Goal: Task Accomplishment & Management: Complete application form

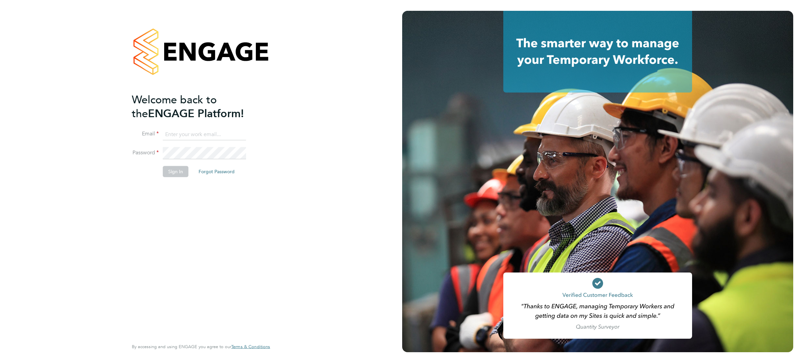
type input "Craig.Bennett@ABM.com"
click at [176, 173] on button "Sign In" at bounding box center [176, 171] width 26 height 11
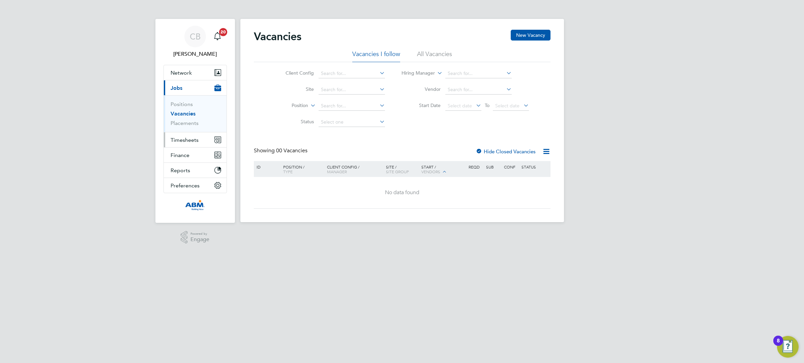
click at [197, 137] on span "Timesheets" at bounding box center [185, 140] width 28 height 6
click at [190, 118] on link "Timesheets" at bounding box center [185, 119] width 28 height 6
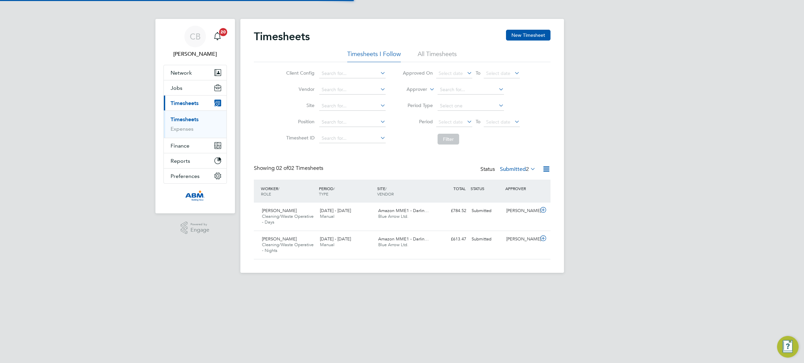
scroll to position [17, 58]
click at [542, 211] on icon at bounding box center [543, 209] width 8 height 5
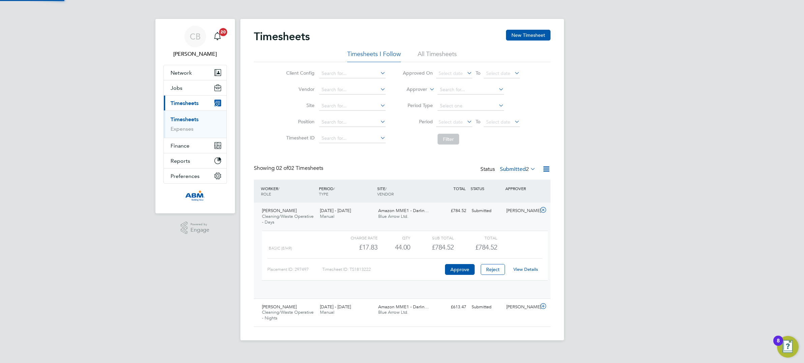
scroll to position [11, 66]
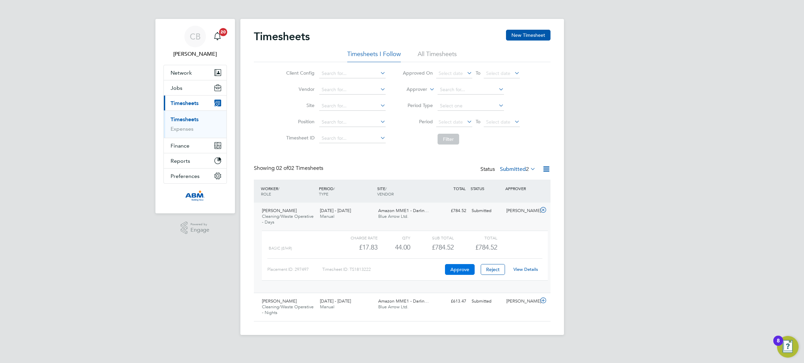
click at [467, 269] on button "Approve" at bounding box center [460, 269] width 30 height 11
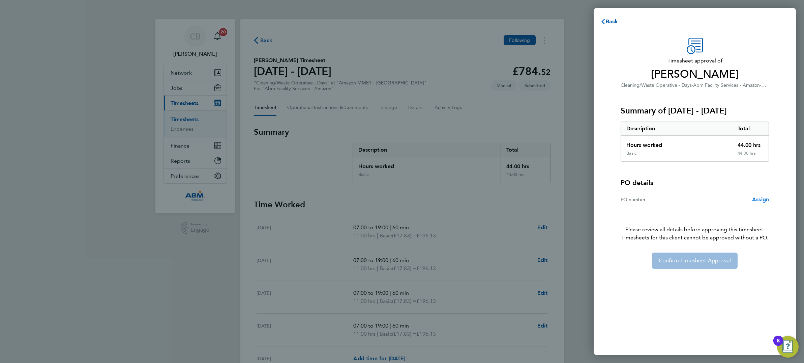
click at [757, 198] on span "Assign" at bounding box center [761, 199] width 17 height 6
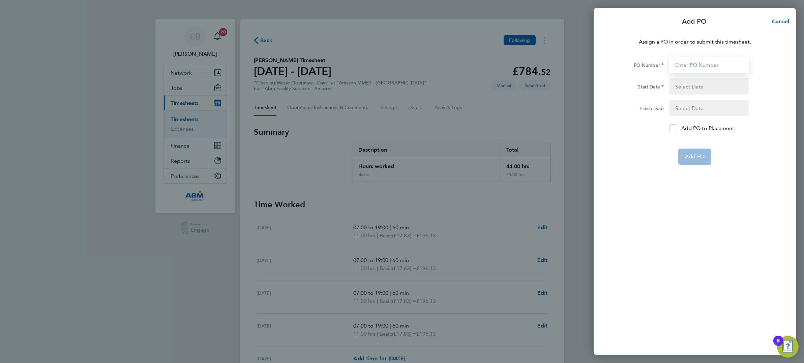
click at [700, 64] on input "PO Number" at bounding box center [710, 65] width 80 height 16
type input "643881"
click at [701, 84] on button "button" at bounding box center [710, 86] width 80 height 16
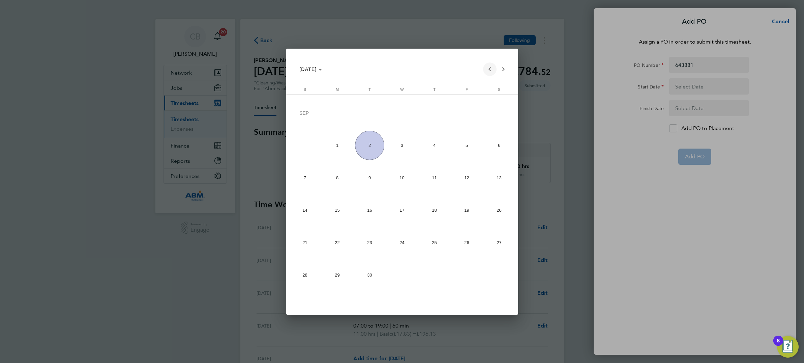
click at [492, 70] on span "Previous month" at bounding box center [489, 68] width 13 height 13
click at [499, 213] on span "23" at bounding box center [499, 211] width 29 height 29
type input "[DATE]"
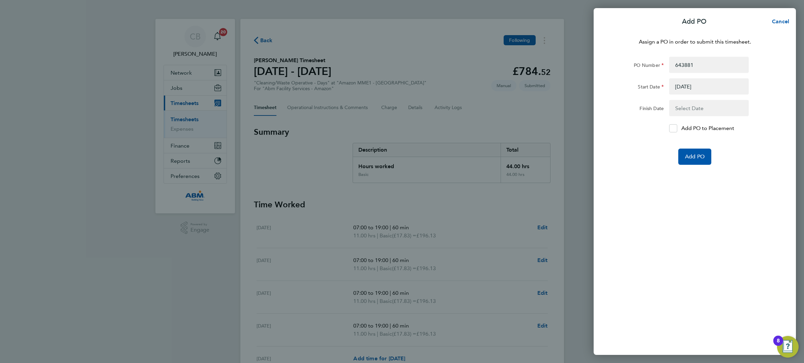
click at [679, 107] on button "button" at bounding box center [710, 108] width 80 height 16
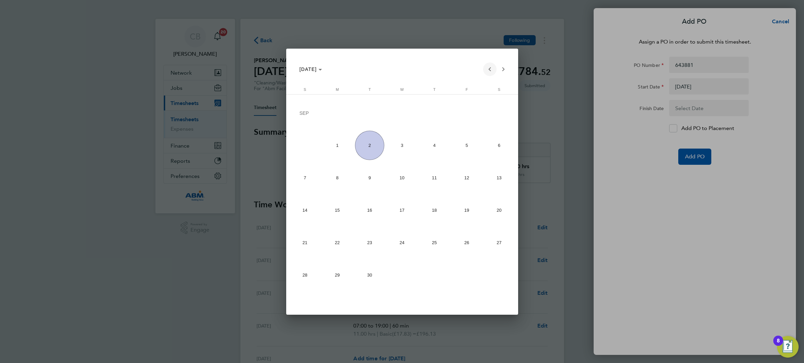
click at [491, 69] on span "Previous month" at bounding box center [489, 68] width 13 height 13
click at [495, 242] on span "30" at bounding box center [499, 243] width 29 height 29
type input "[DATE]"
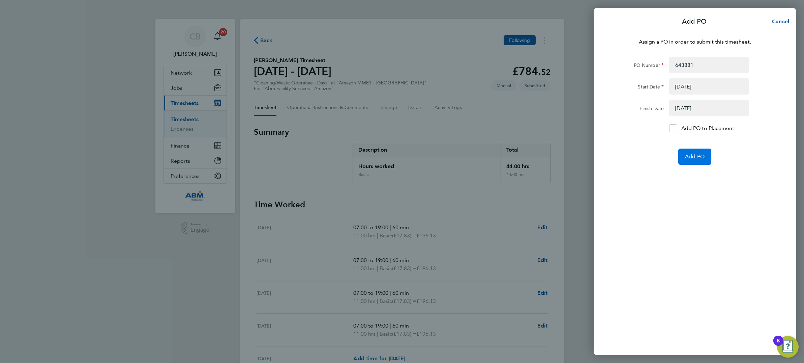
click at [685, 157] on span "Add PO" at bounding box center [695, 156] width 20 height 7
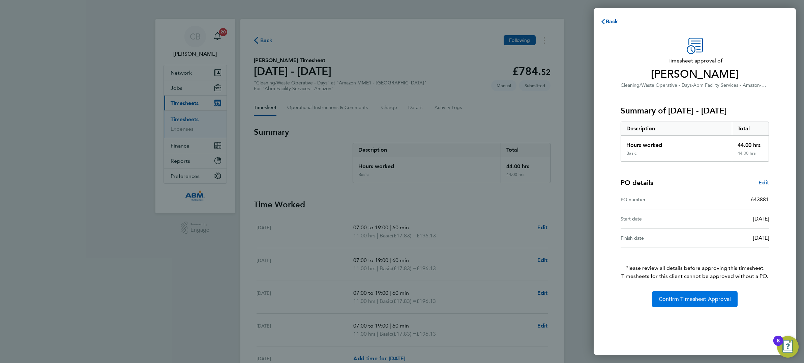
click at [686, 299] on span "Confirm Timesheet Approval" at bounding box center [695, 298] width 72 height 7
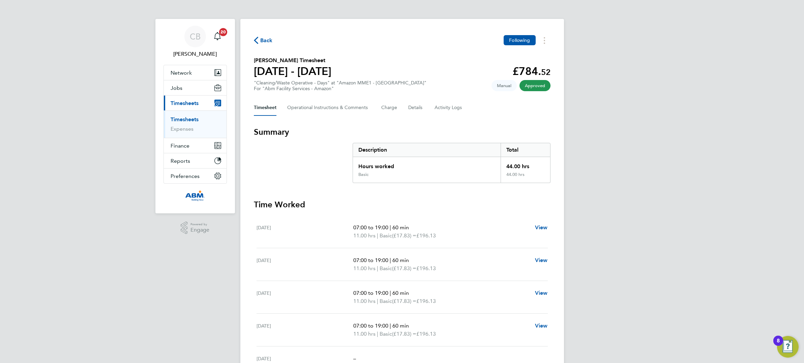
click at [192, 120] on link "Timesheets" at bounding box center [185, 119] width 28 height 6
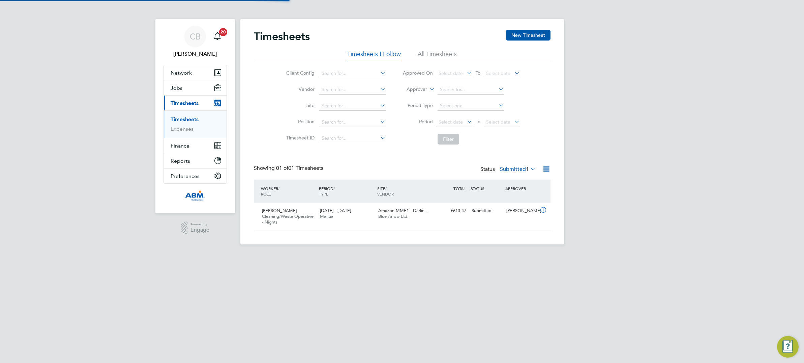
scroll to position [17, 58]
click at [540, 208] on icon at bounding box center [543, 209] width 8 height 5
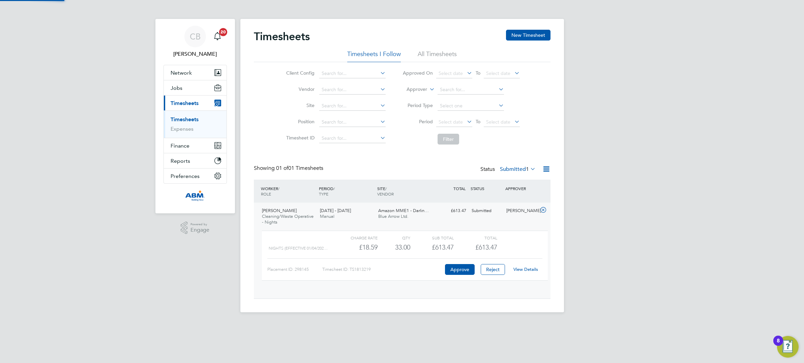
scroll to position [11, 66]
click at [465, 266] on button "Approve" at bounding box center [460, 269] width 30 height 11
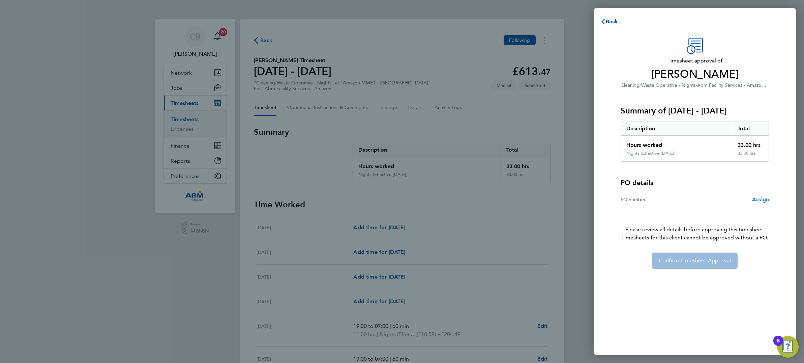
click at [759, 201] on span "Assign" at bounding box center [761, 199] width 17 height 6
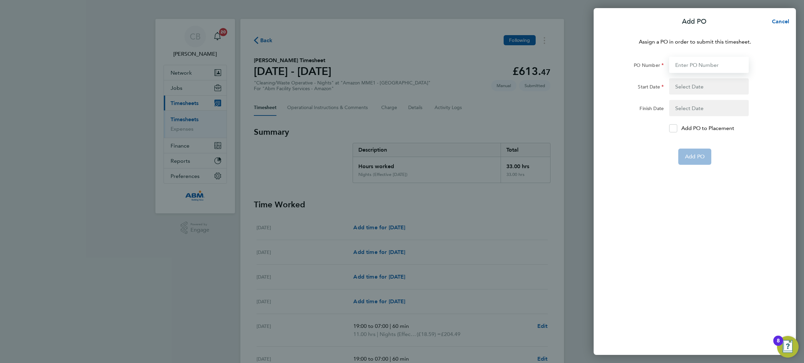
click at [702, 69] on input "PO Number" at bounding box center [710, 65] width 80 height 16
type input "643881"
type input "[DATE]"
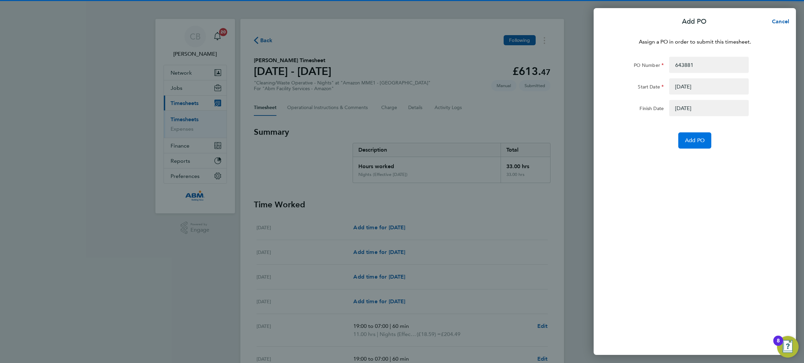
click at [700, 137] on span "Add PO" at bounding box center [695, 140] width 20 height 7
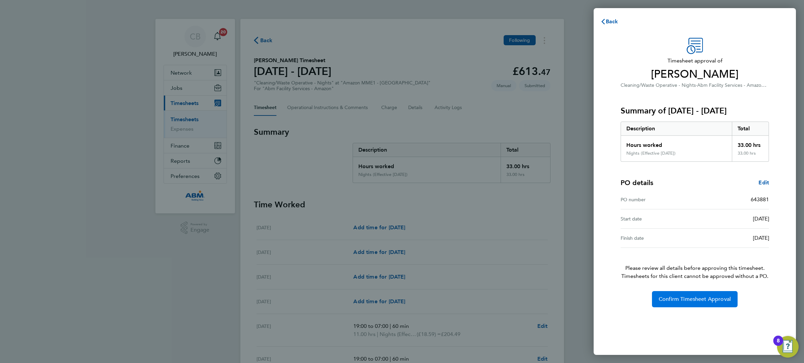
click at [685, 294] on button "Confirm Timesheet Approval" at bounding box center [695, 299] width 86 height 16
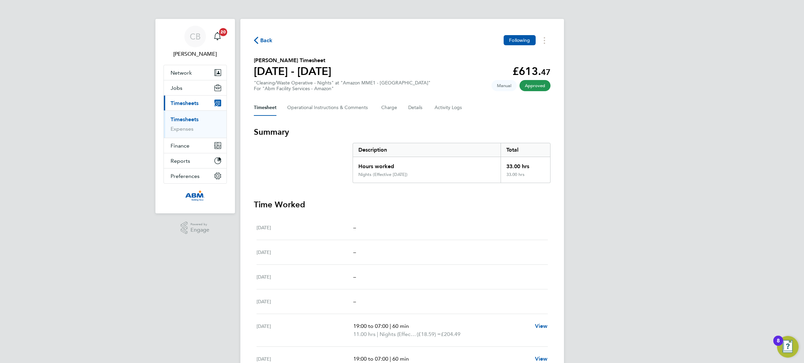
click at [187, 119] on link "Timesheets" at bounding box center [185, 119] width 28 height 6
